Goal: Information Seeking & Learning: Learn about a topic

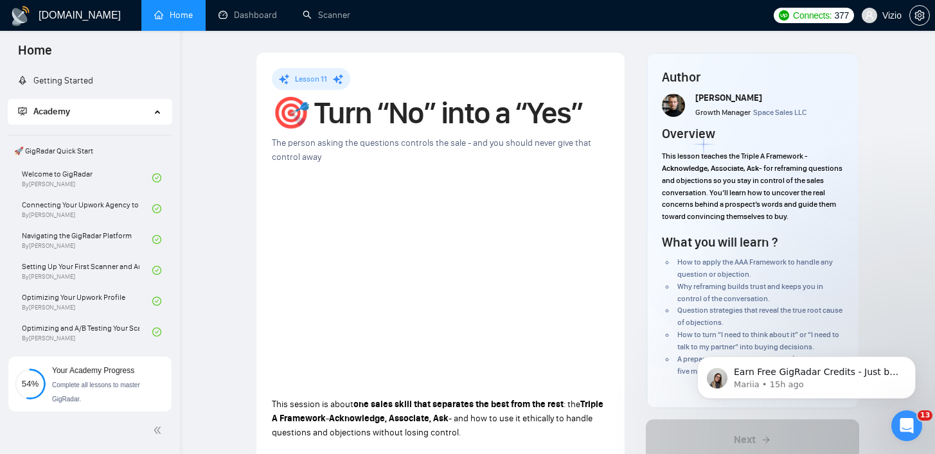
click at [148, 113] on div "Academy" at bounding box center [90, 112] width 164 height 26
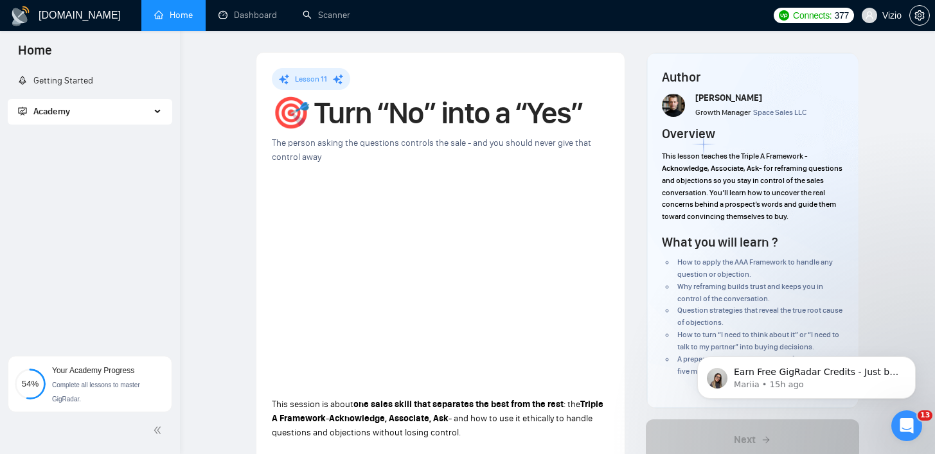
click at [148, 113] on span "Academy" at bounding box center [84, 112] width 132 height 26
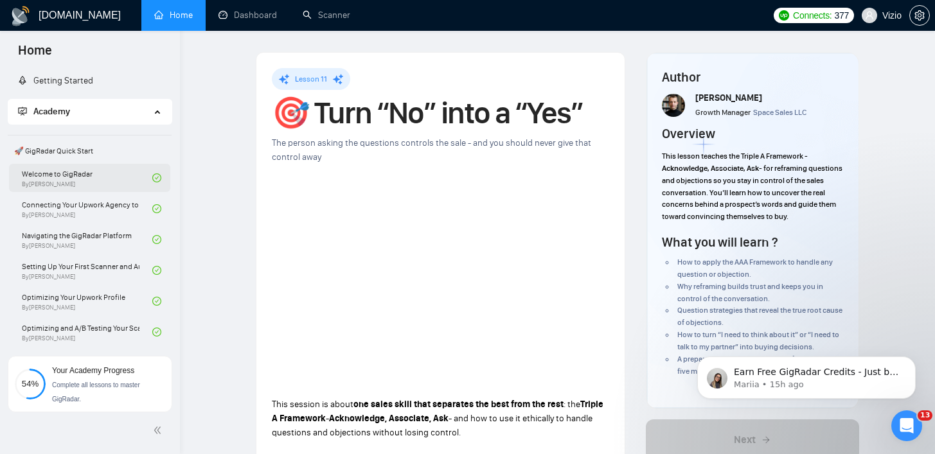
drag, startPoint x: 13, startPoint y: 174, endPoint x: 100, endPoint y: 174, distance: 87.4
click at [96, 175] on div "Welcome to GigRadar By Vlad Timinsky" at bounding box center [89, 178] width 161 height 28
click at [104, 187] on link "Welcome to GigRadar By Vlad Timinsky" at bounding box center [87, 178] width 130 height 28
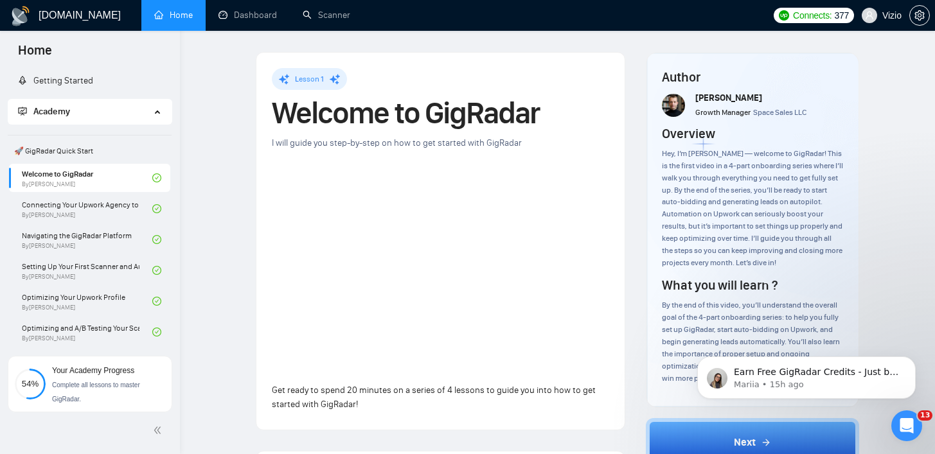
click at [336, 112] on h1 "Welcome to GigRadar" at bounding box center [440, 113] width 337 height 28
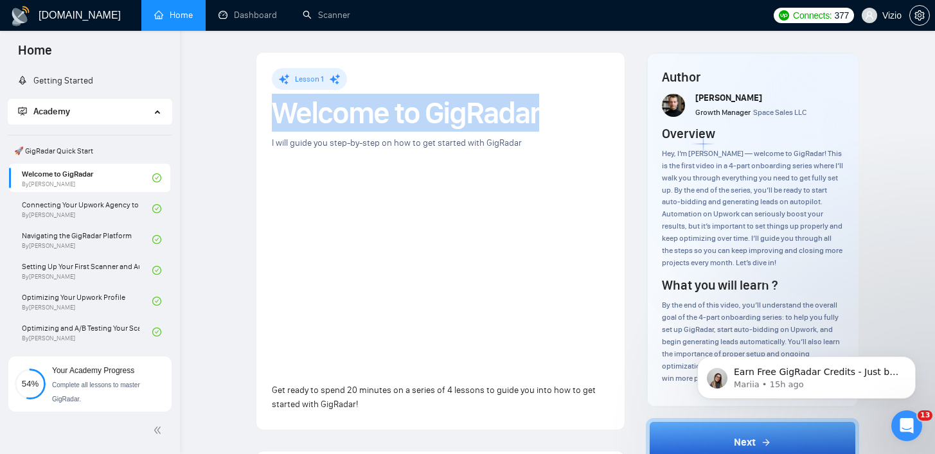
click at [336, 112] on h1 "Welcome to GigRadar" at bounding box center [440, 113] width 337 height 28
copy h1 "Welcome to GigRadar"
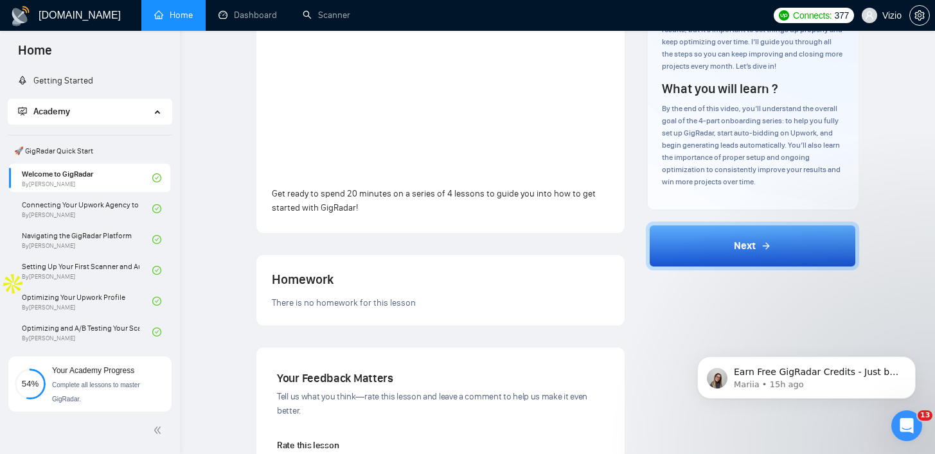
scroll to position [3, 0]
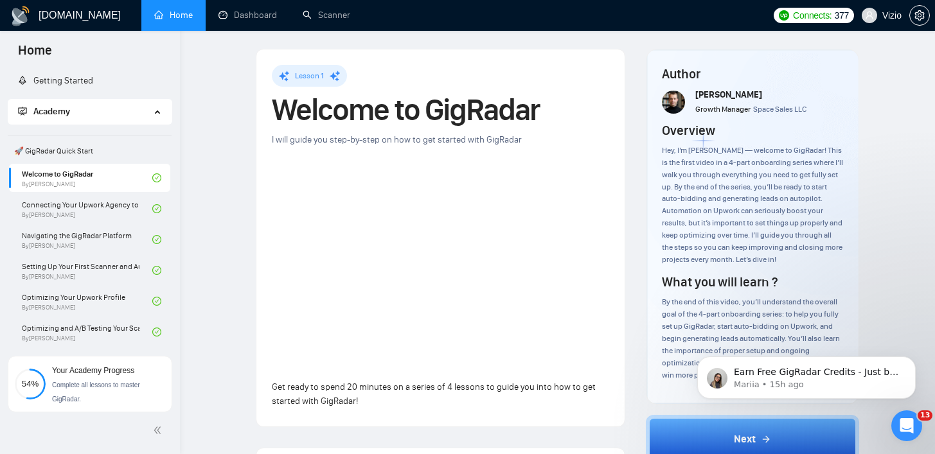
click at [306, 398] on span "Get ready to spend 20 minutes on a series of 4 lessons to guide you into how to…" at bounding box center [434, 394] width 324 height 25
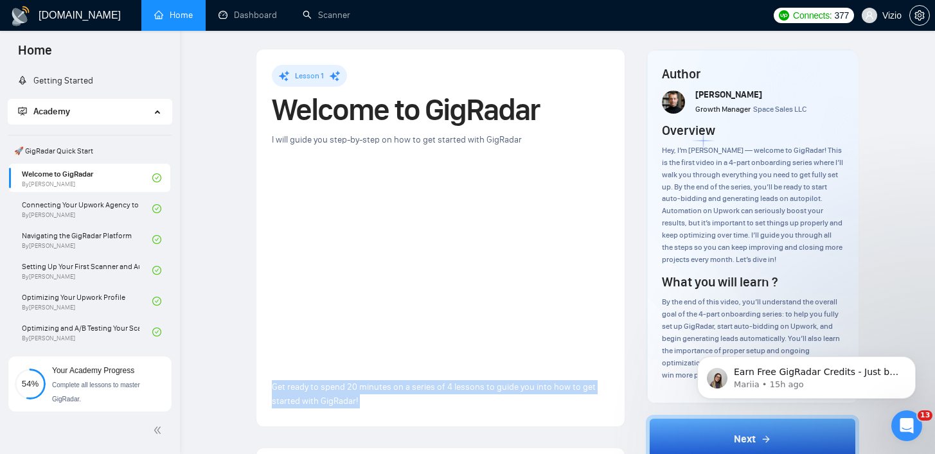
click at [306, 398] on span "Get ready to spend 20 minutes on a series of 4 lessons to guide you into how to…" at bounding box center [434, 394] width 324 height 25
copy span "Get ready to spend 20 minutes on a series of 4 lessons to guide you into how to…"
click at [340, 397] on span "Get ready to spend 20 minutes on a series of 4 lessons to guide you into how to…" at bounding box center [434, 394] width 324 height 25
